Goal: Task Accomplishment & Management: Use online tool/utility

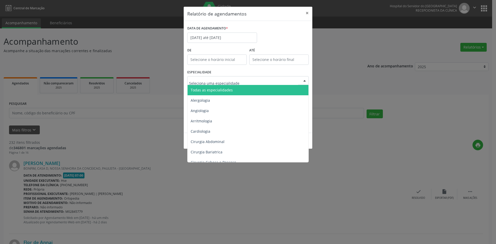
type input "e"
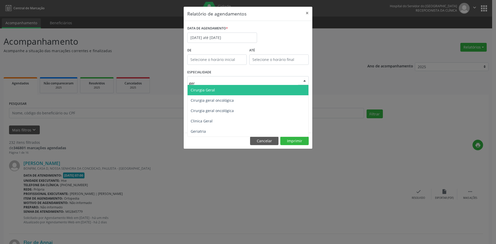
type input "geri"
click at [239, 91] on span "Geriatria" at bounding box center [248, 90] width 121 height 10
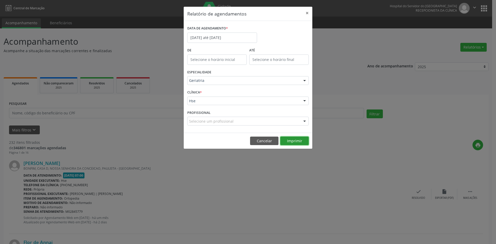
click at [289, 141] on button "Imprimir" at bounding box center [294, 141] width 28 height 9
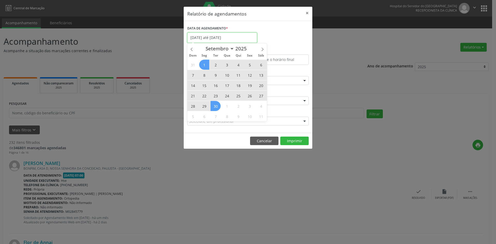
click at [243, 37] on input "[DATE] até [DATE]" at bounding box center [222, 38] width 70 height 10
click at [262, 49] on icon at bounding box center [263, 50] width 4 height 4
select select "9"
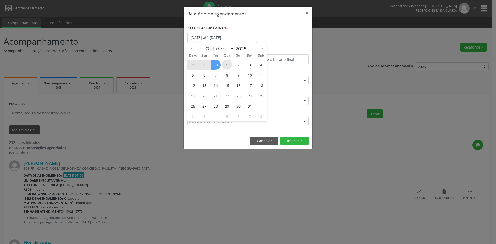
click at [226, 65] on span "1" at bounding box center [227, 65] width 10 height 10
type input "[DATE]"
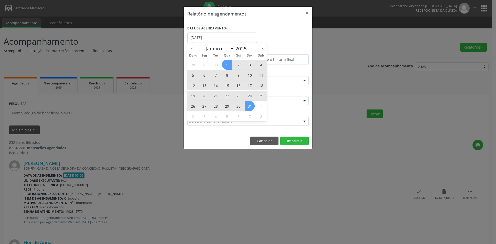
drag, startPoint x: 226, startPoint y: 65, endPoint x: 247, endPoint y: 106, distance: 46.1
click at [247, 106] on div "28 29 30 1 2 3 4 5 6 7 8 9 10 11 12 13 14 15 16 17 18 19 20 21 22 23 24 25 26 2…" at bounding box center [227, 90] width 80 height 62
click at [247, 106] on span "31" at bounding box center [250, 106] width 10 height 10
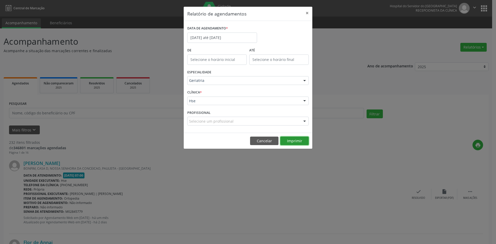
click at [295, 140] on button "Imprimir" at bounding box center [294, 141] width 28 height 9
